Goal: Information Seeking & Learning: Find specific fact

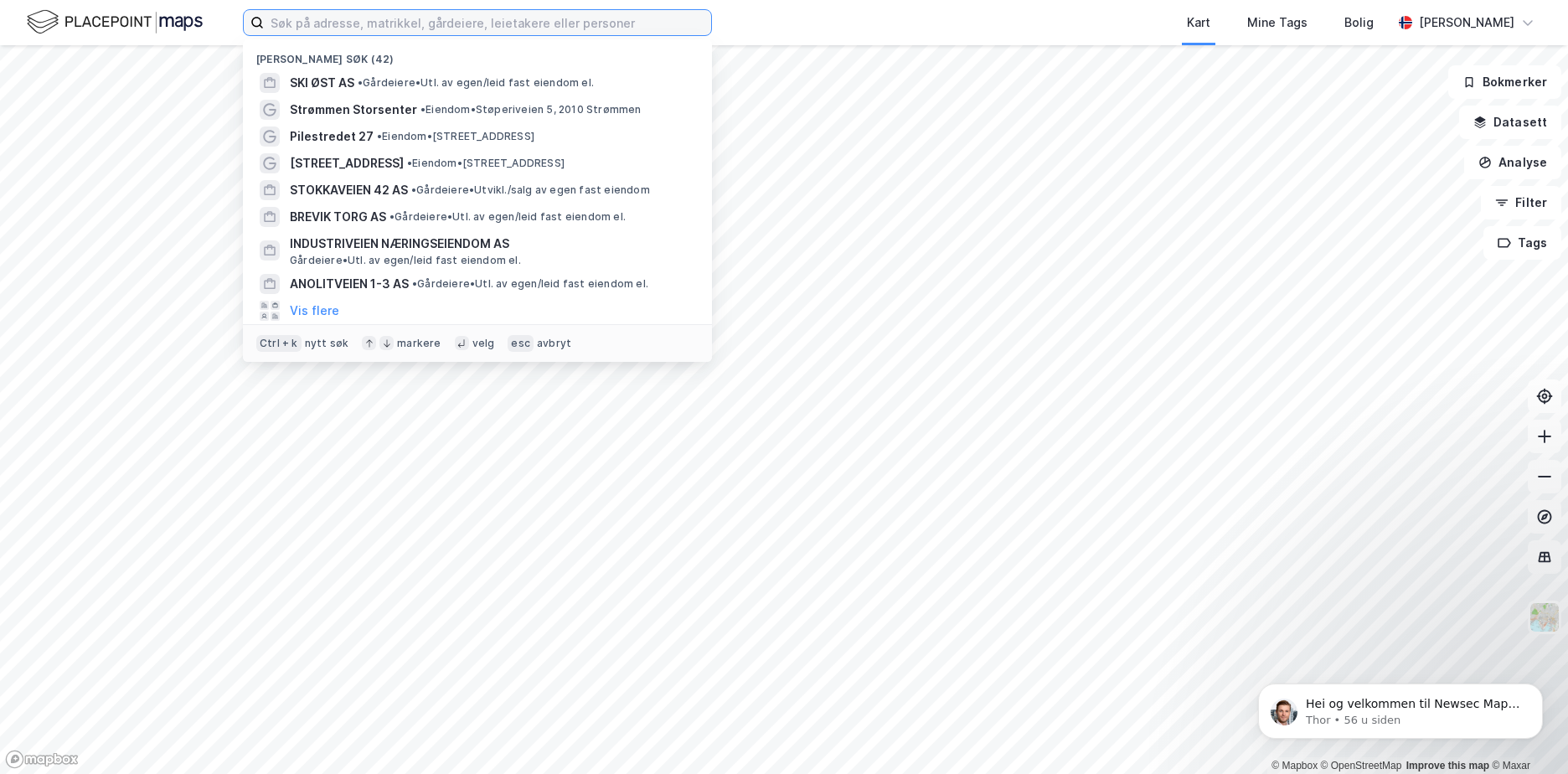
click at [392, 19] on input at bounding box center [488, 22] width 447 height 25
paste input "Industriveien Eiendom AS"
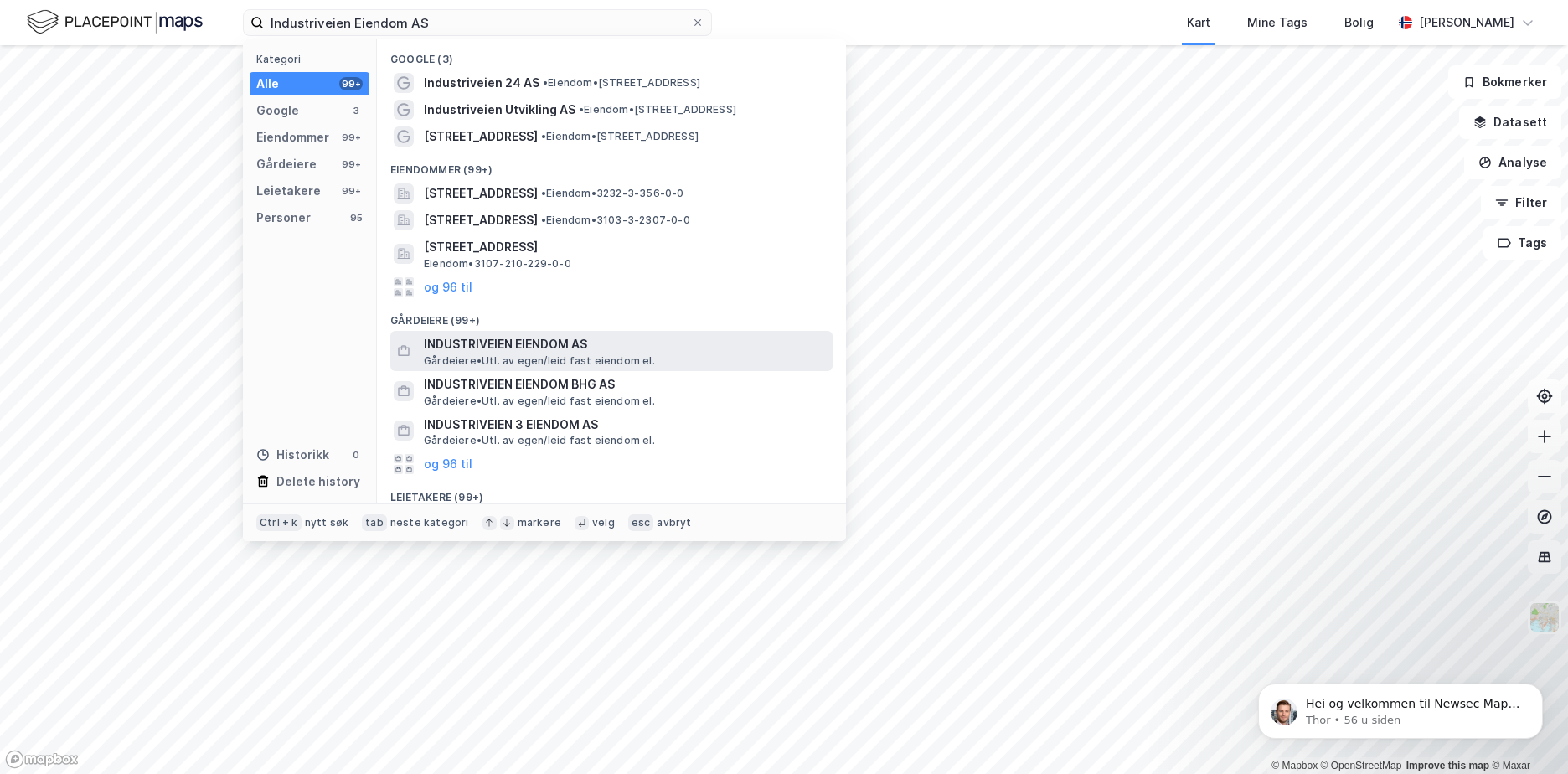
click at [533, 353] on span "INDUSTRIVEIEN EIENDOM AS" at bounding box center [625, 344] width 402 height 20
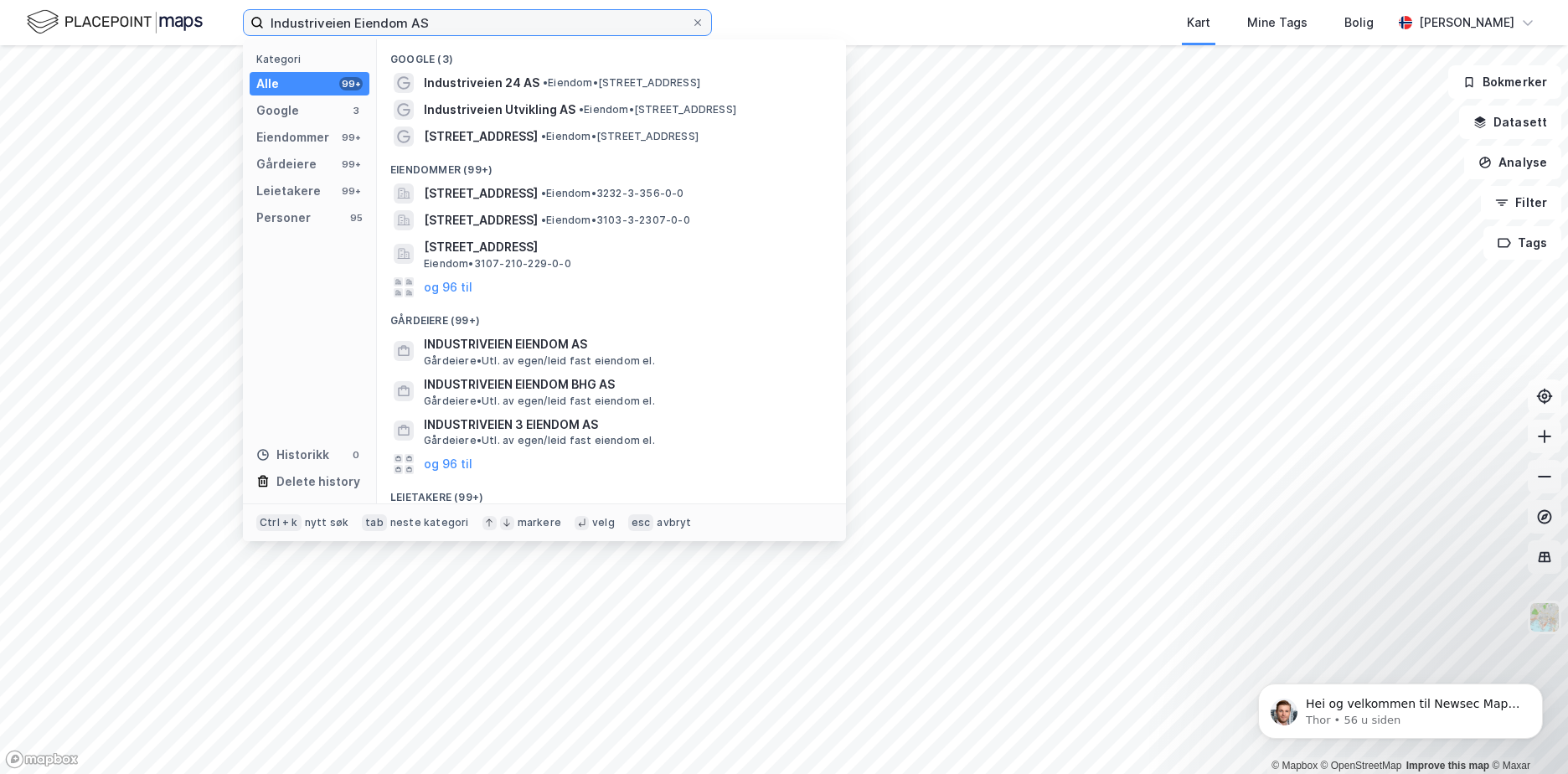
drag, startPoint x: 452, startPoint y: 17, endPoint x: 174, endPoint y: -7, distance: 279.0
click at [174, 0] on html "Industriveien Eiendom AS Kategori Alle 99+ Google 3 Eiendommer 99+ Gårdeiere 99…" at bounding box center [784, 387] width 1568 height 774
paste input "992 062 371"
type input "992 062 371"
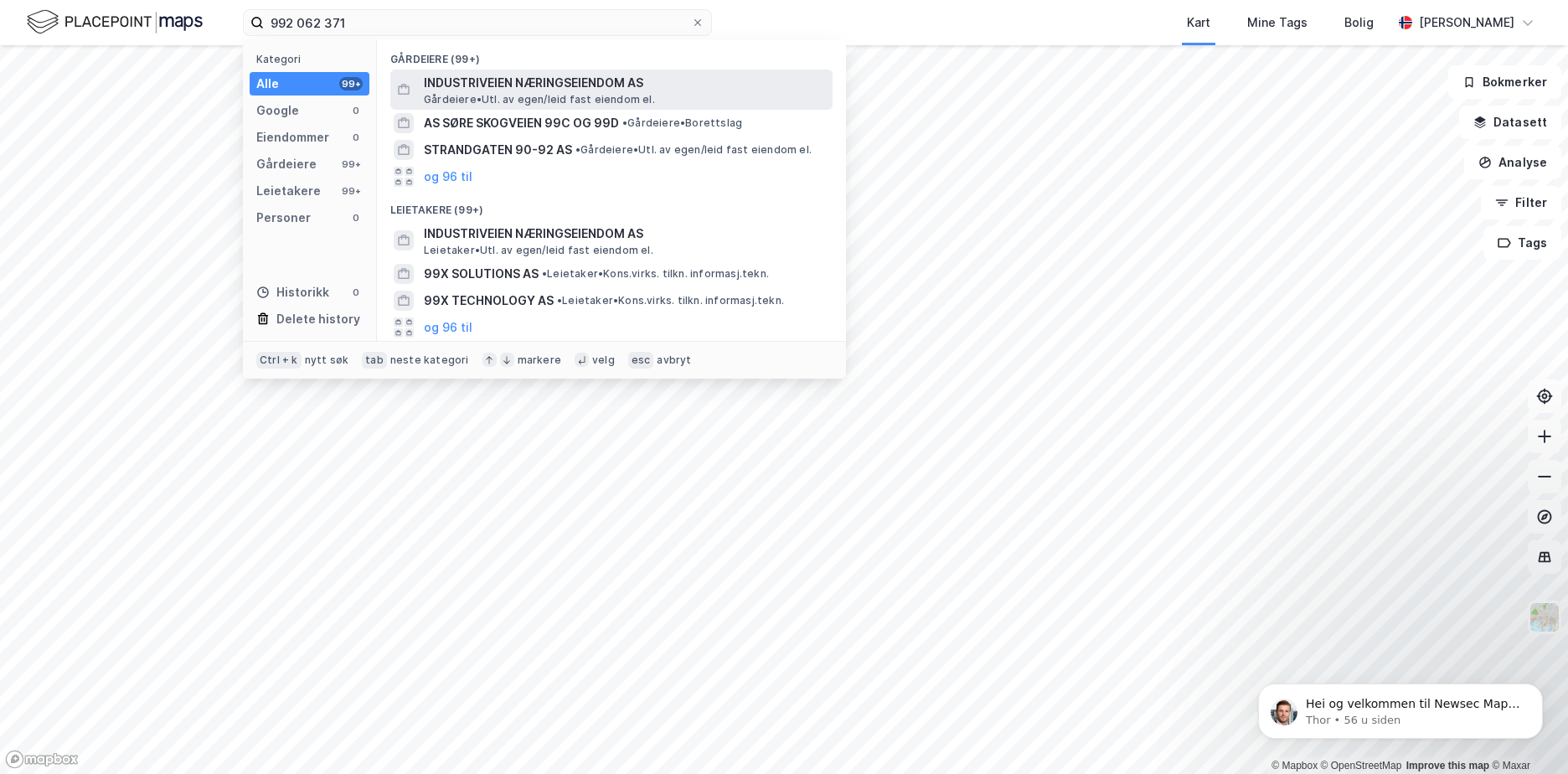
click at [547, 71] on div "INDUSTRIVEIEN NÆRINGSEIENDOM AS Gårdeiere • Utl. av egen/leid fast eiendom el." at bounding box center [611, 89] width 442 height 40
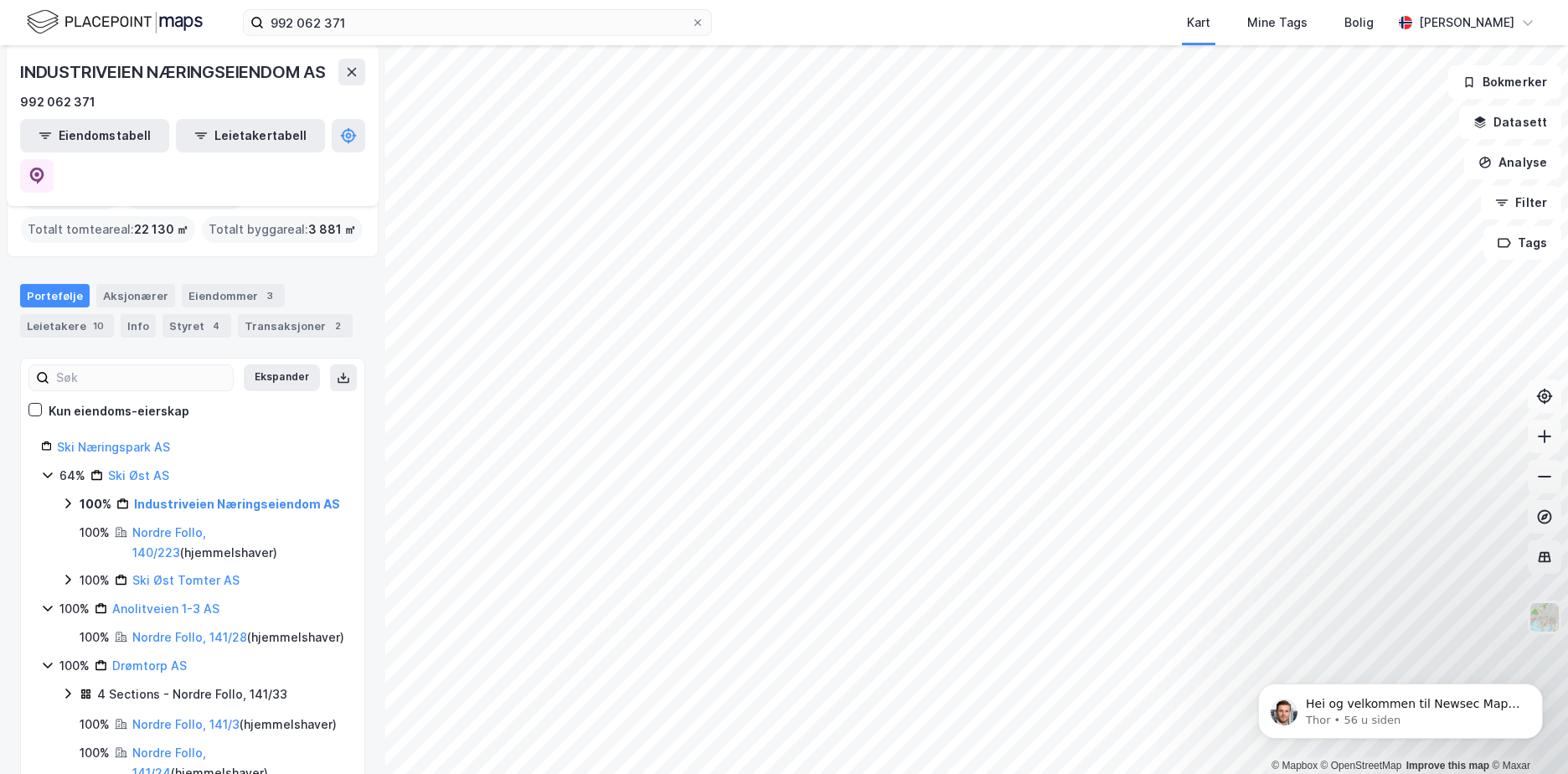
scroll to position [83, 0]
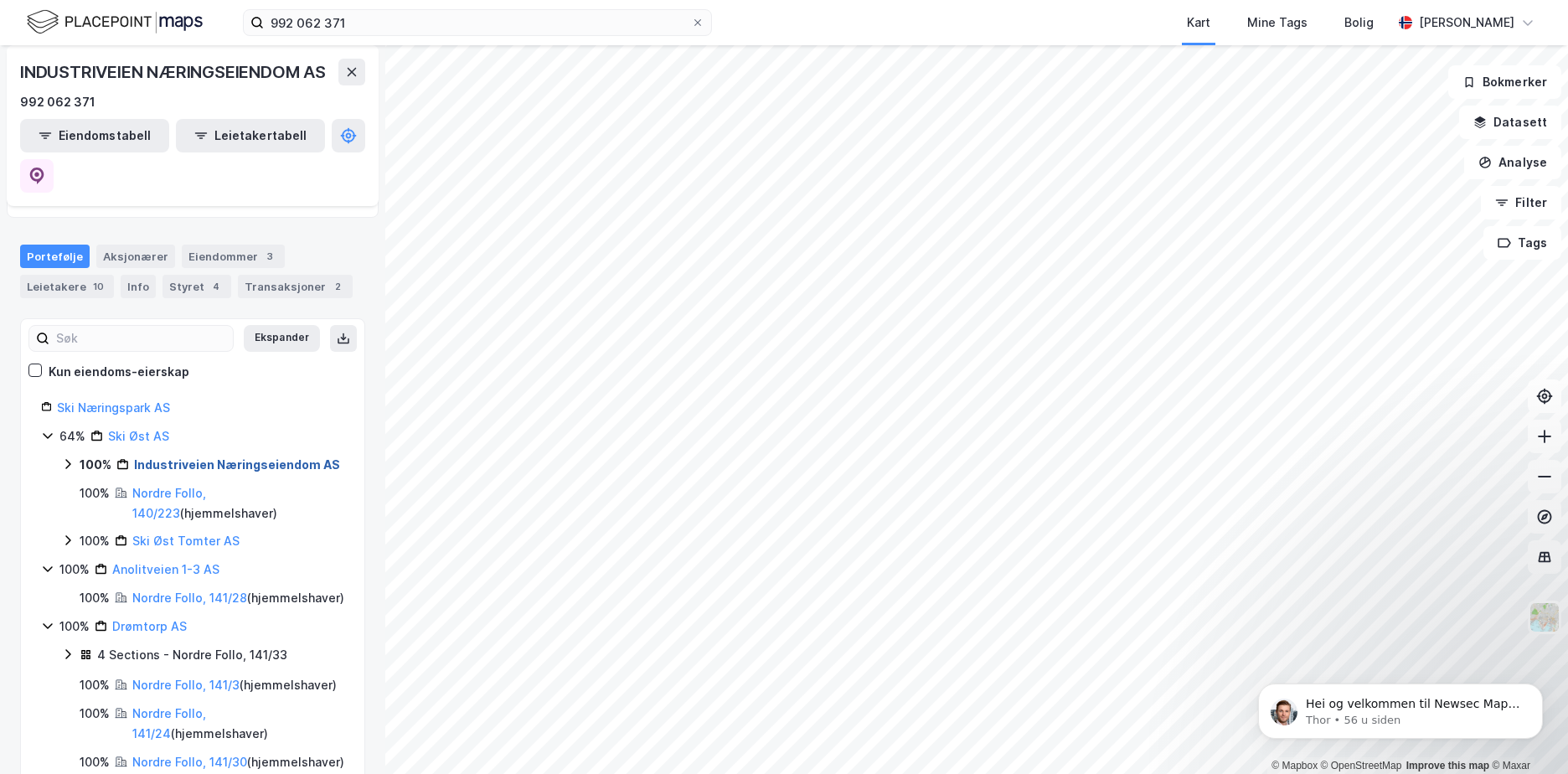
click at [208, 457] on link "Industriveien Næringseiendom AS" at bounding box center [236, 464] width 206 height 14
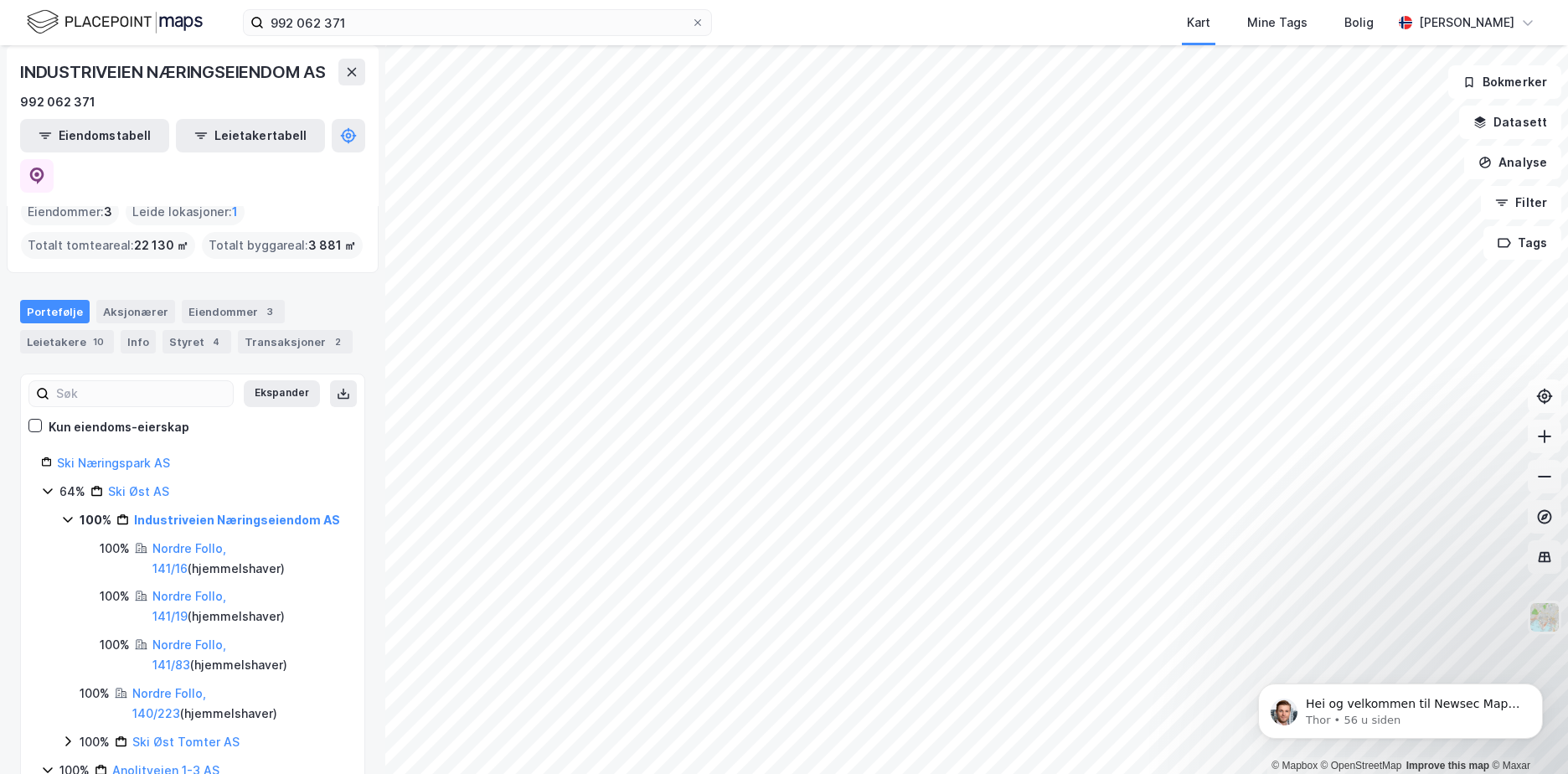
scroll to position [0, 0]
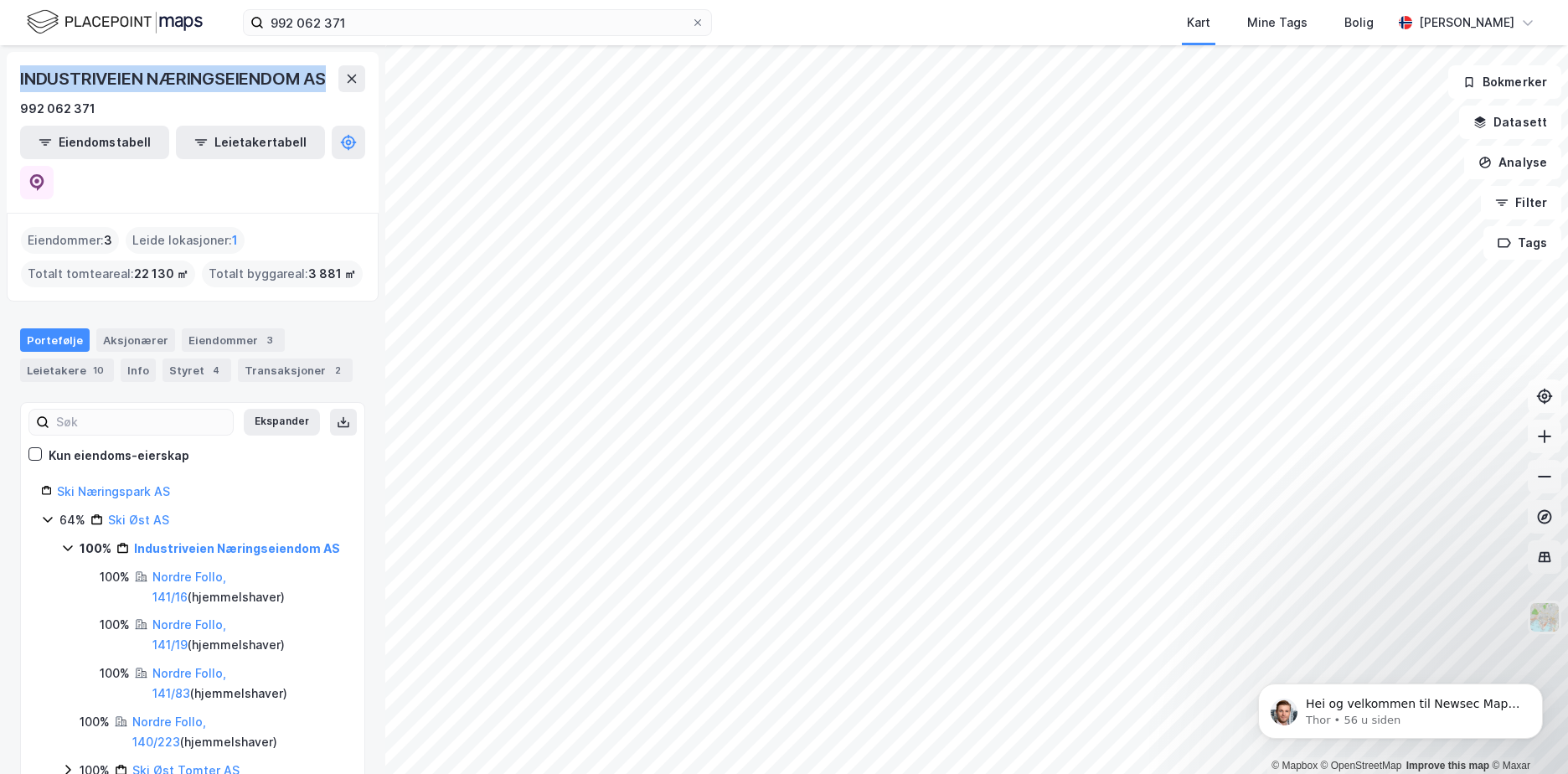
drag, startPoint x: 12, startPoint y: 73, endPoint x: 338, endPoint y: 82, distance: 326.1
click at [338, 82] on div "INDUSTRIVEIEN NÆRINGSEIENDOM AS 992 062 371 Eiendomstabell Leietakertabell" at bounding box center [193, 132] width 371 height 161
copy div "INDUSTRIVEIEN NÆRINGSEIENDOM AS"
